Goal: Navigation & Orientation: Find specific page/section

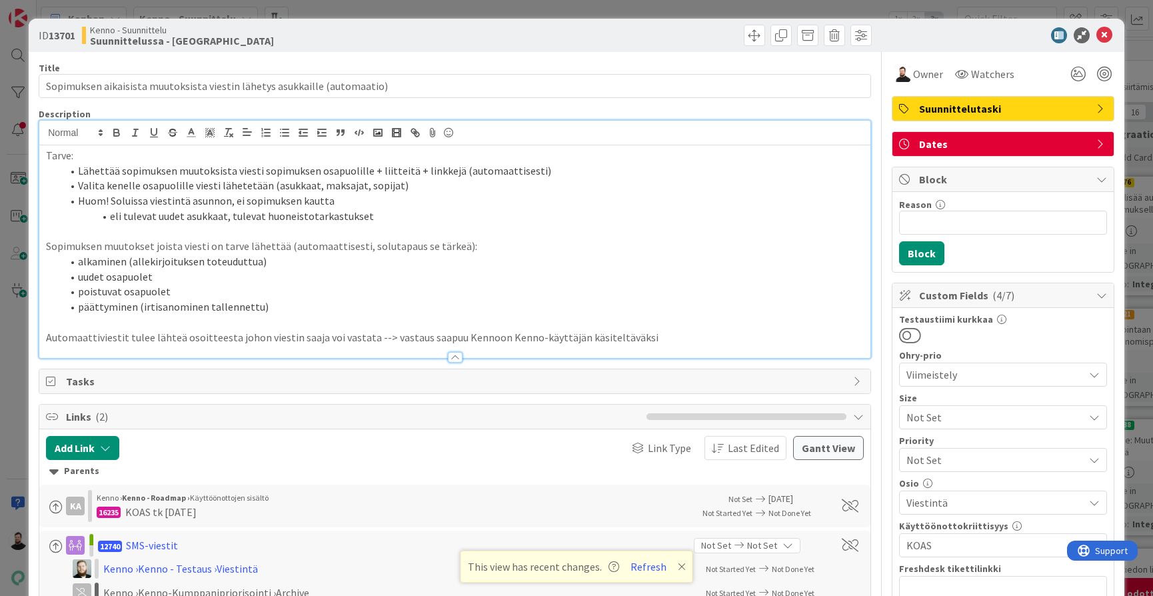
click at [25, 336] on div "ID 13701 Kenno - Suunnittelu Suunnittelussa - Rautalangat Title 73 / 128 Sopimu…" at bounding box center [576, 298] width 1153 height 596
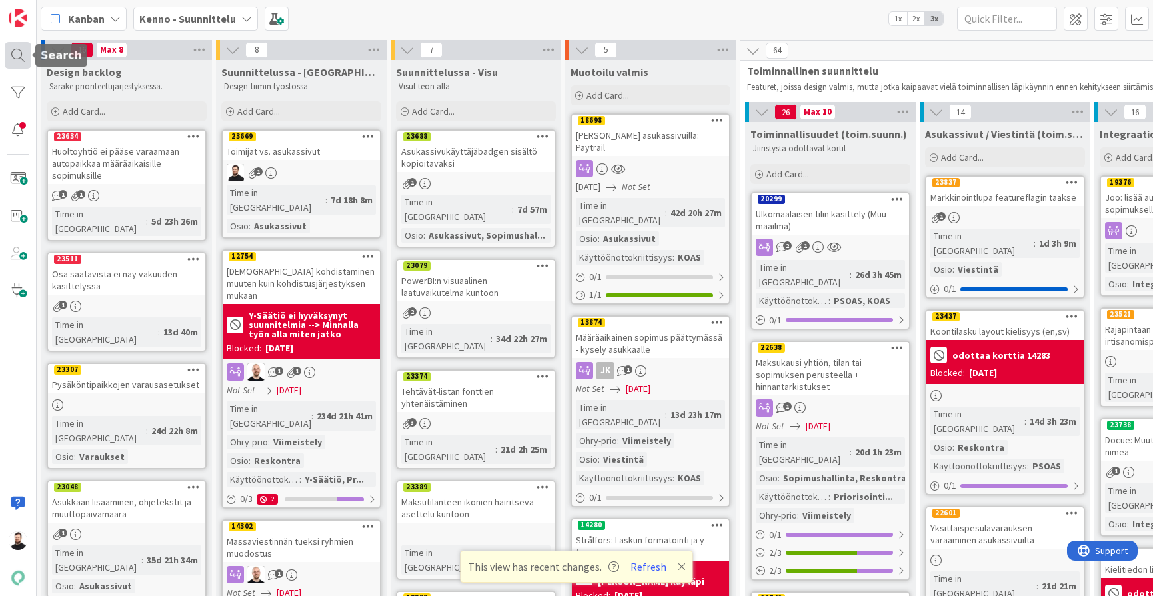
click at [13, 61] on div at bounding box center [18, 55] width 27 height 27
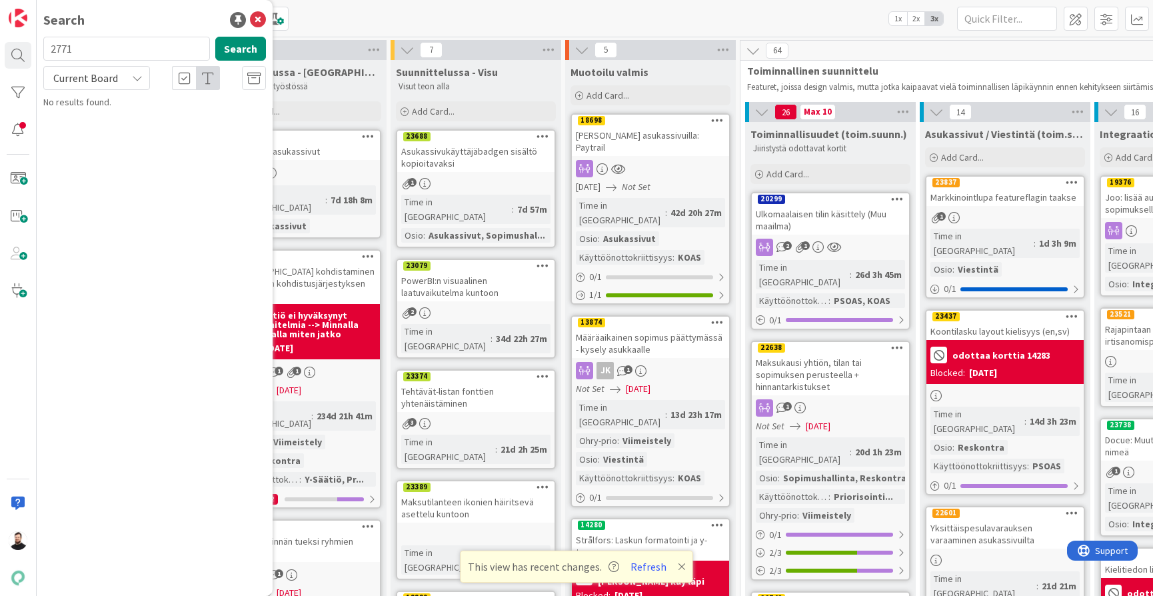
type input "2771"
click at [131, 77] on div "Current Board" at bounding box center [96, 78] width 107 height 24
click at [92, 137] on span "All Boards" at bounding box center [120, 133] width 139 height 20
click at [151, 121] on span "Tarkastusten listan järjestyksen muutos" at bounding box center [173, 117] width 159 height 12
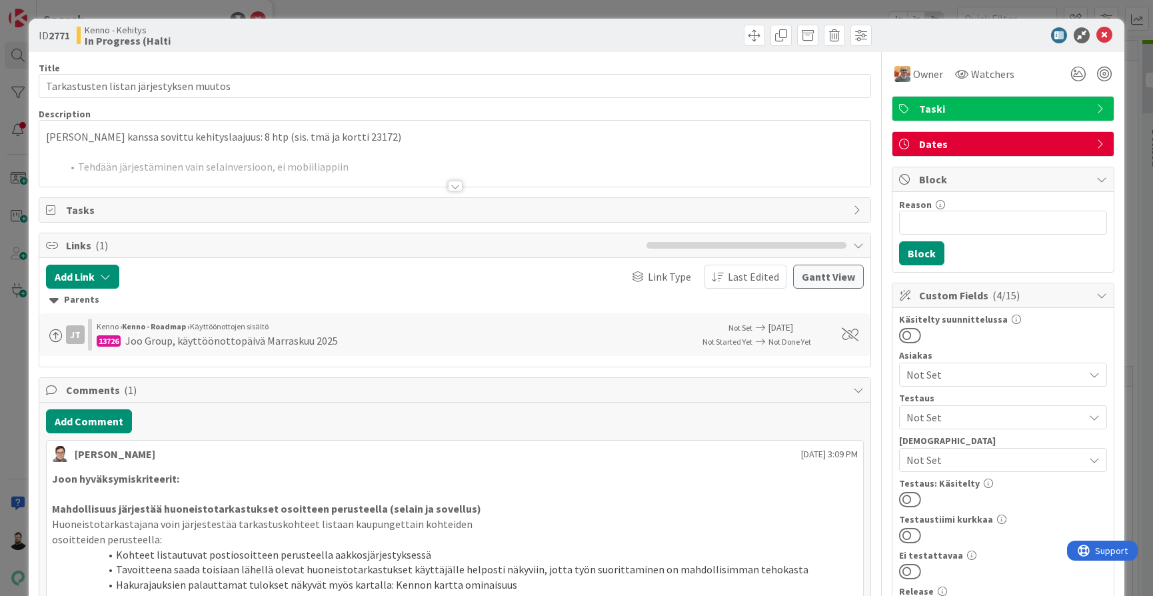
click at [453, 183] on div at bounding box center [455, 186] width 15 height 11
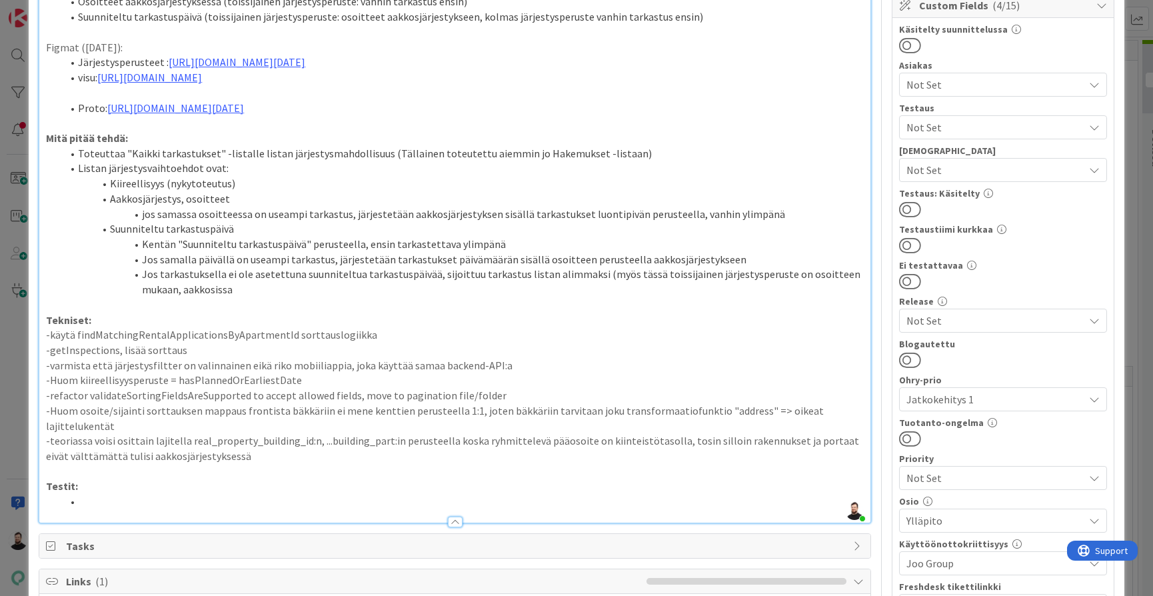
scroll to position [291, 0]
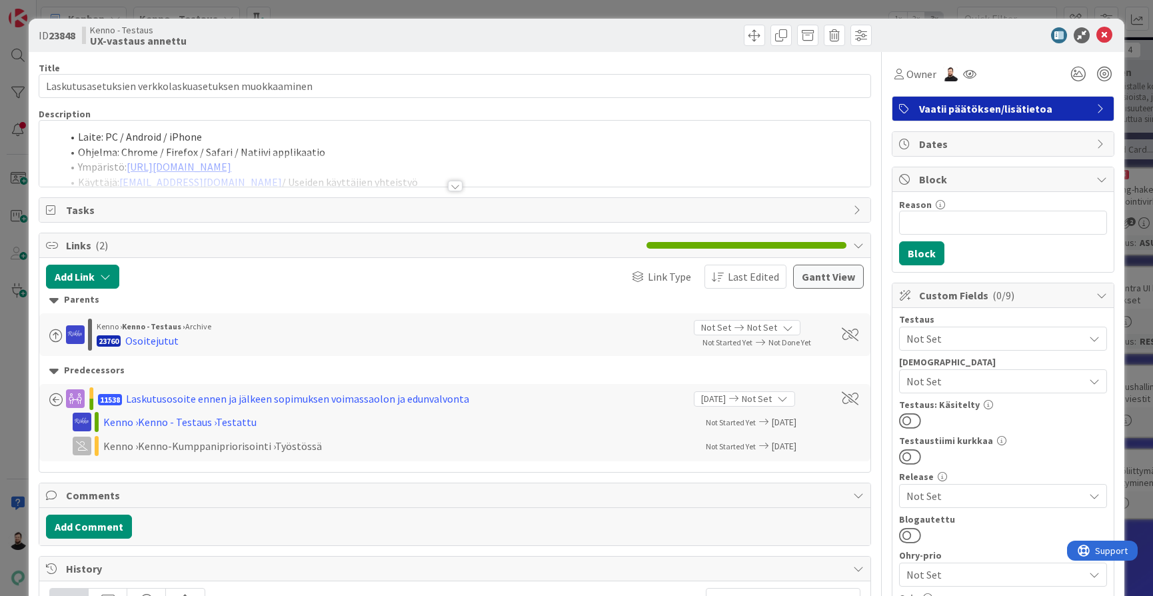
click at [15, 326] on div "ID 23848 Kenno - Testaus UX-vastaus annettu Title 52 / 128 Laskutusasetuksien v…" at bounding box center [576, 298] width 1153 height 596
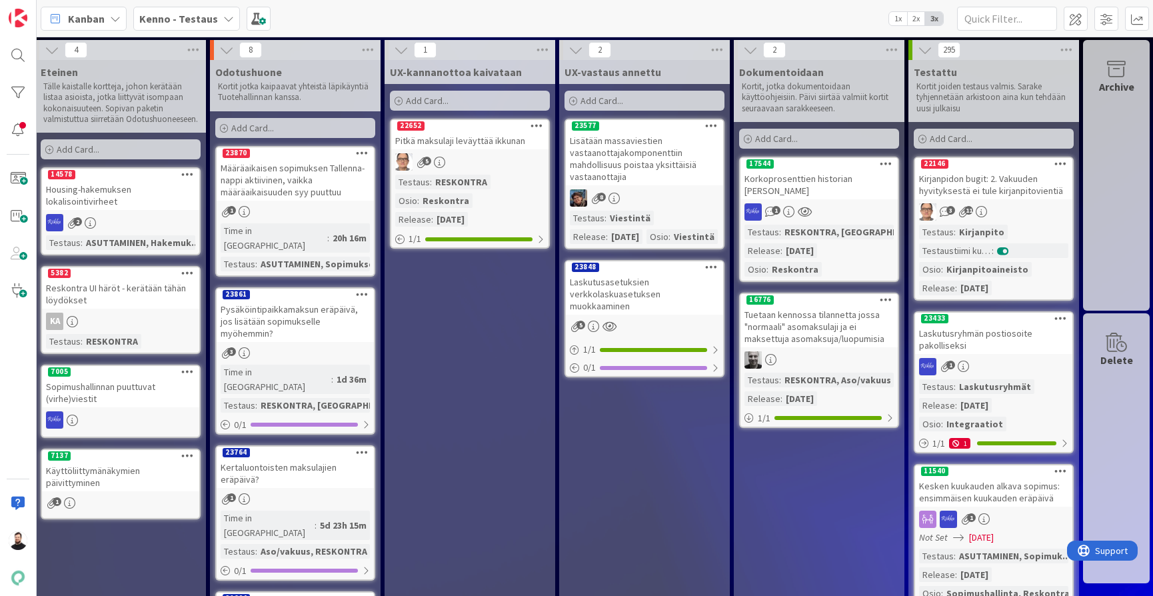
scroll to position [0, 1053]
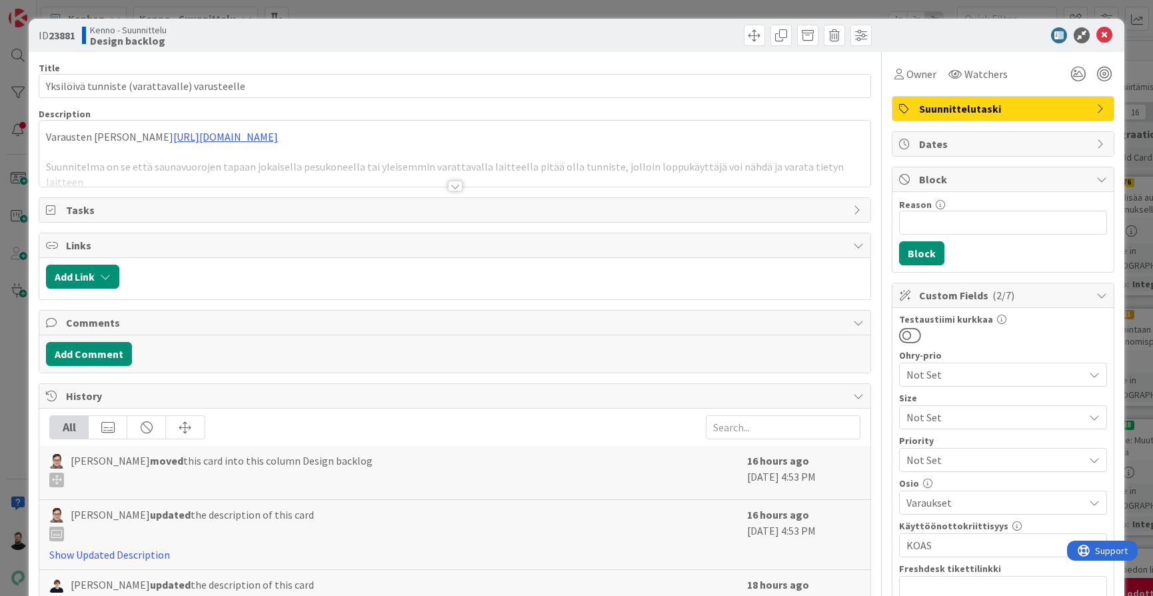
click at [452, 185] on div at bounding box center [455, 186] width 15 height 11
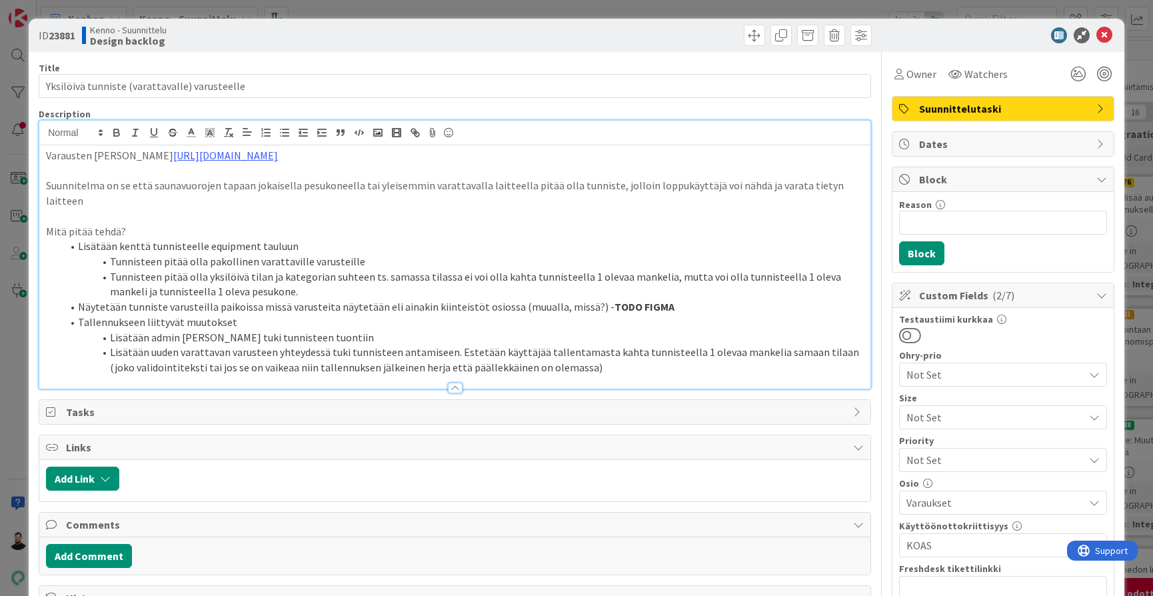
click at [15, 372] on div "ID 23881 Kenno - Suunnittelu Design backlog Title 45 / 128 Yksilöivä tunniste (…" at bounding box center [576, 298] width 1153 height 596
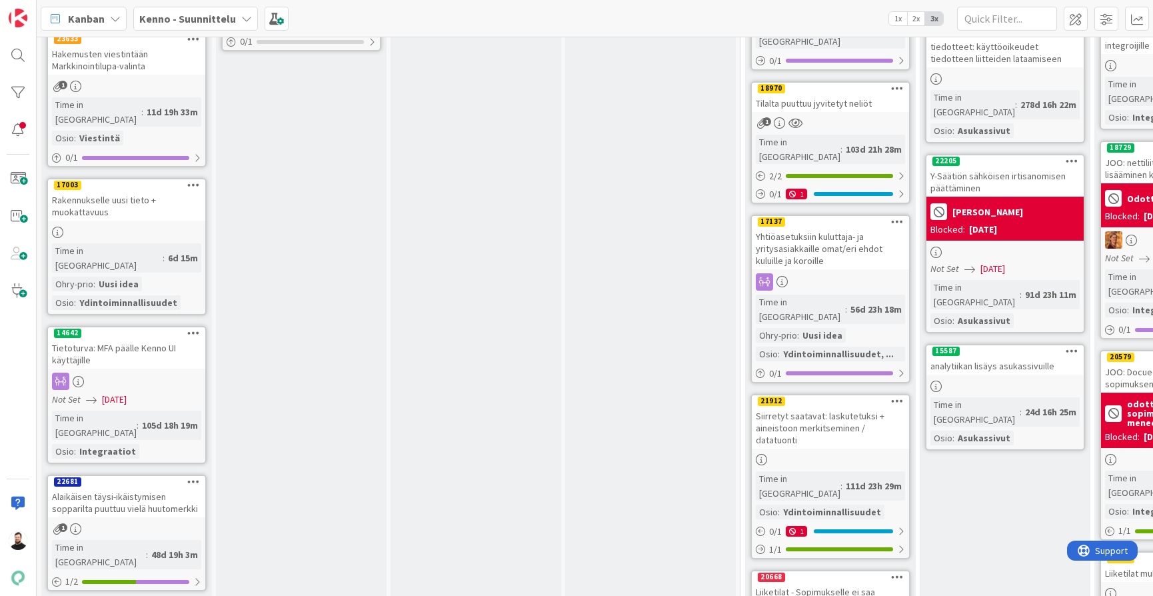
scroll to position [1668, 0]
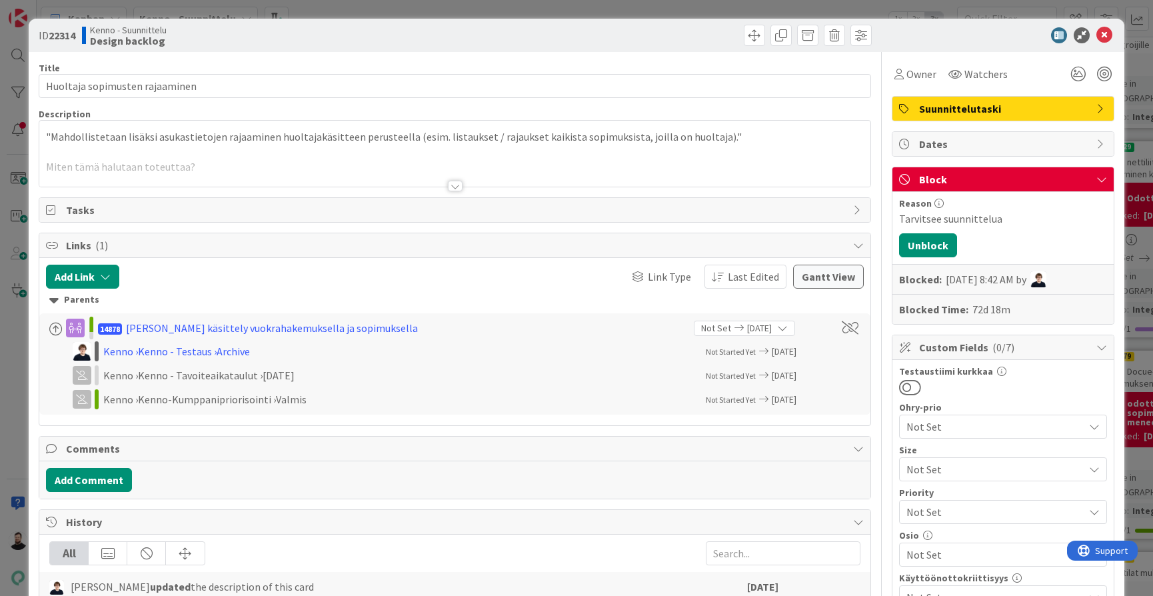
click at [448, 184] on div at bounding box center [455, 186] width 15 height 11
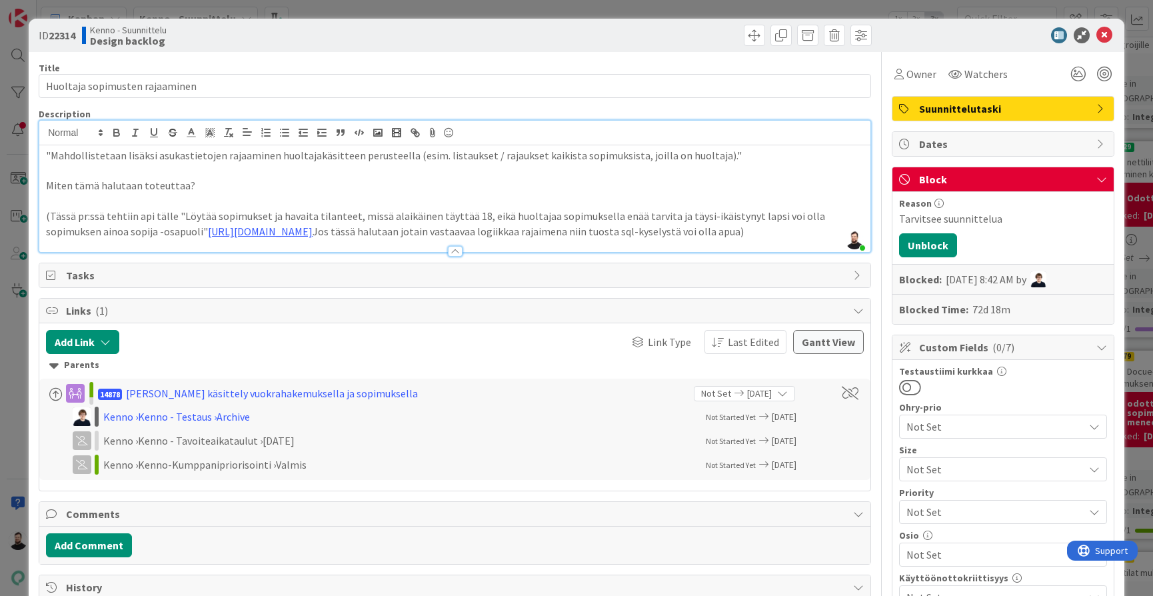
click at [15, 357] on div "ID 22314 Kenno - Suunnittelu Design backlog Title 30 / 128 Huoltaja sopimusten …" at bounding box center [576, 298] width 1153 height 596
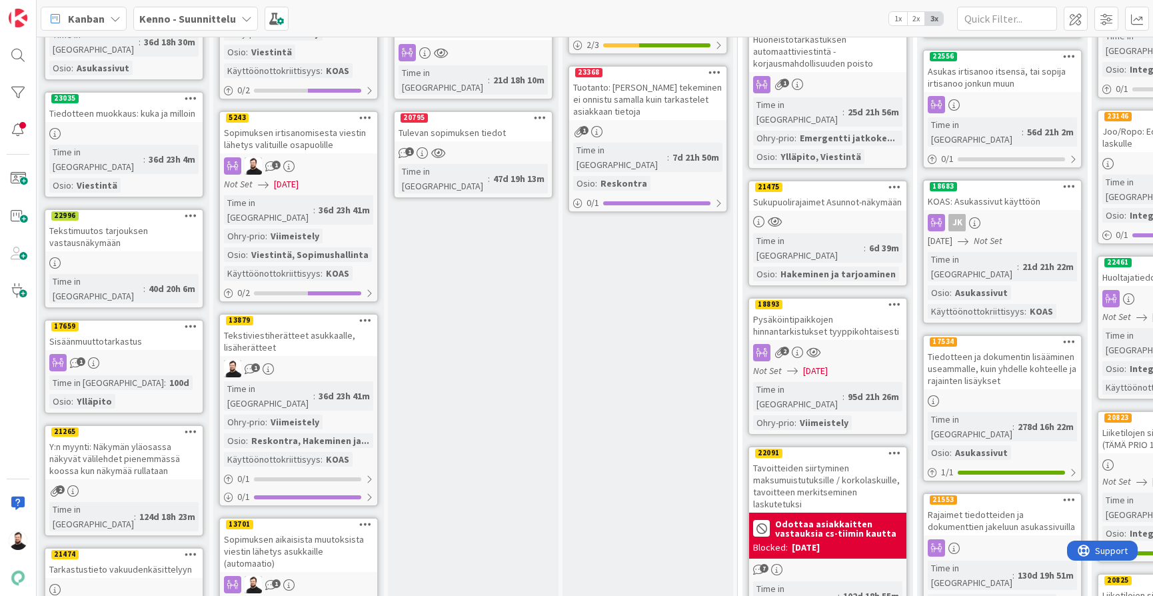
scroll to position [811, 3]
